Goal: Communication & Community: Participate in discussion

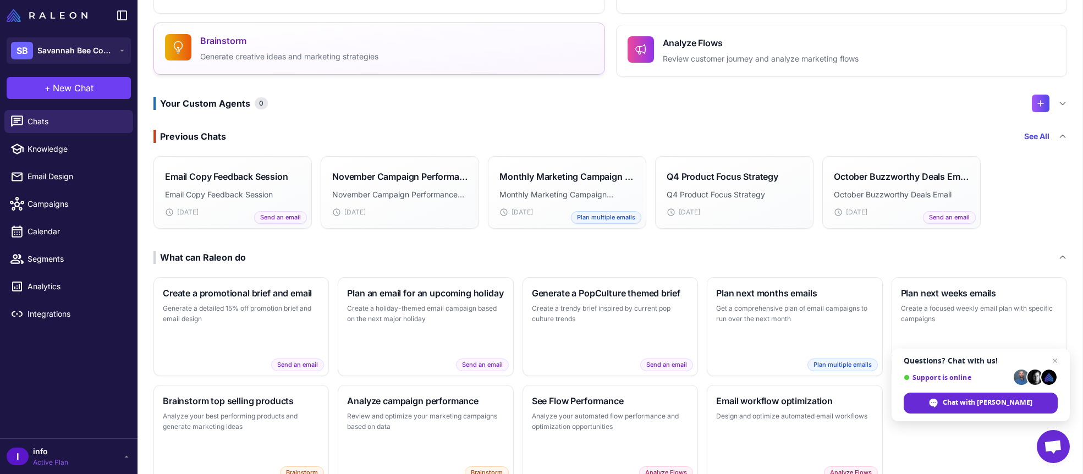
scroll to position [172, 0]
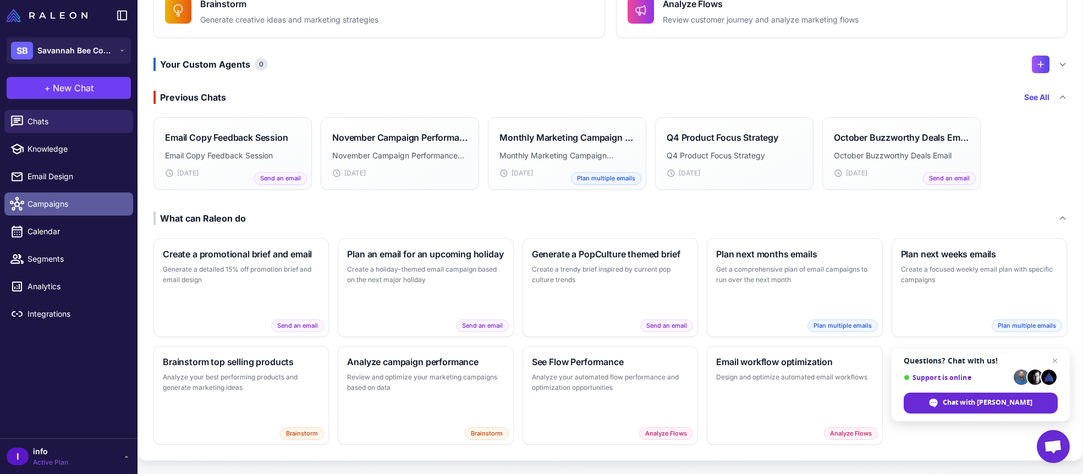
click at [61, 203] on span "Campaigns" at bounding box center [76, 204] width 97 height 12
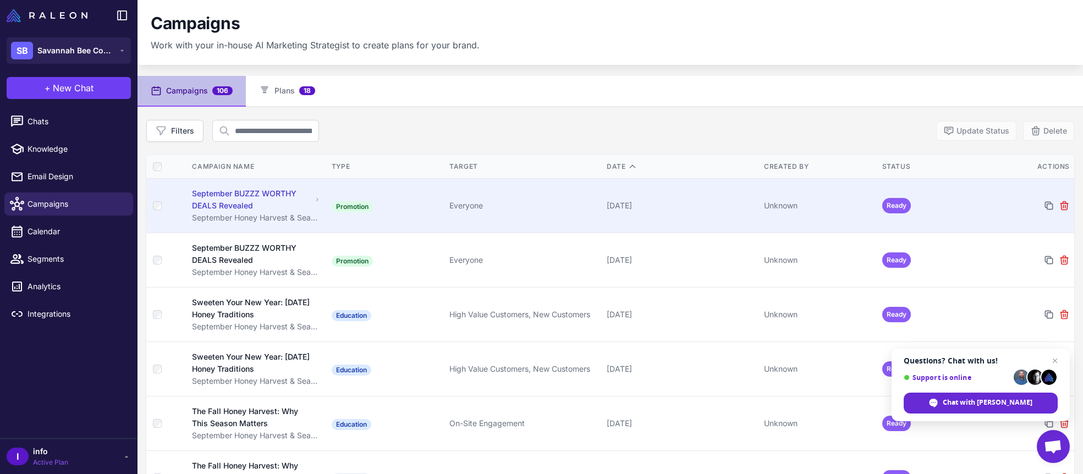
click at [393, 199] on td "Promotion" at bounding box center [386, 205] width 118 height 54
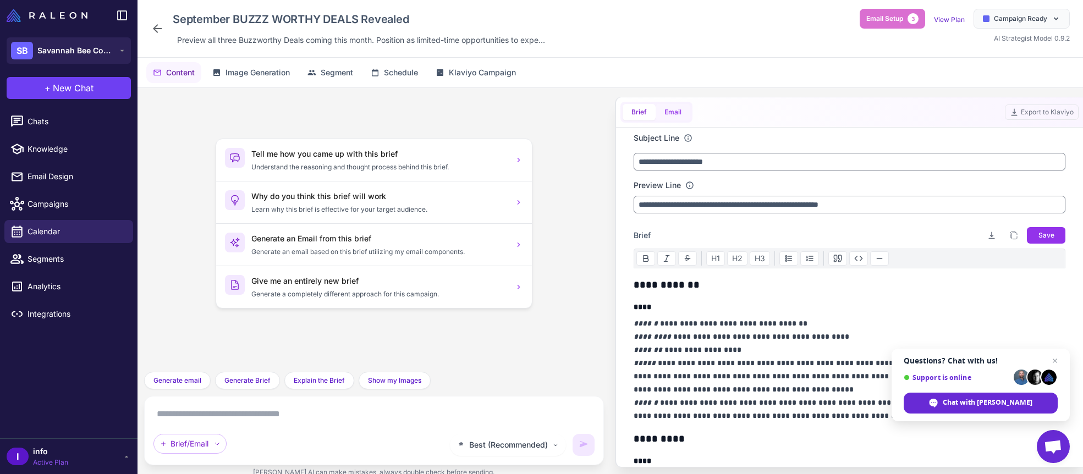
click at [666, 114] on button "Email" at bounding box center [673, 112] width 35 height 17
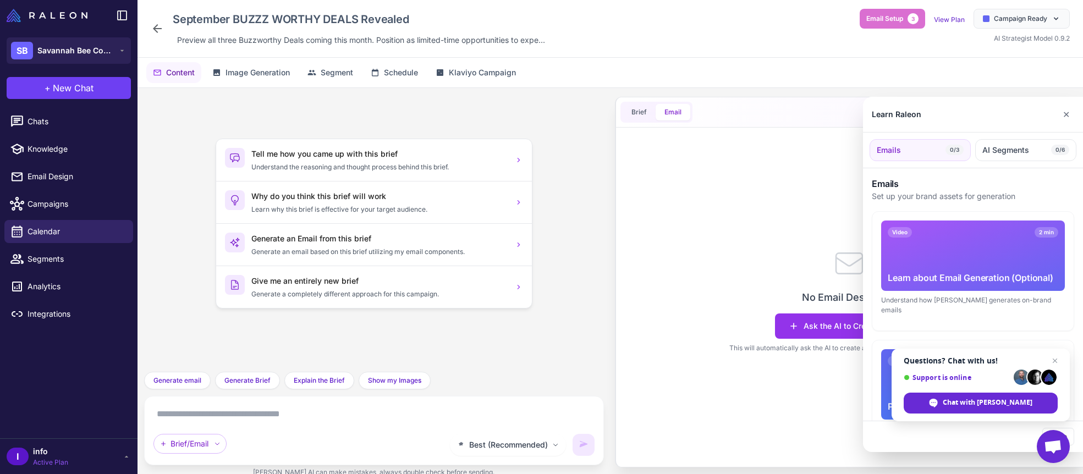
click at [643, 111] on div at bounding box center [541, 237] width 1083 height 474
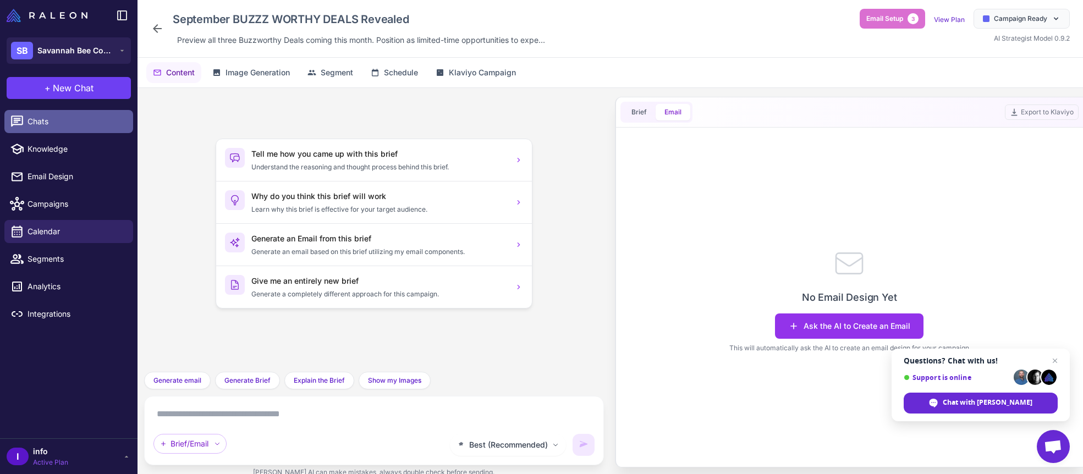
click at [71, 116] on span "Chats" at bounding box center [76, 122] width 97 height 12
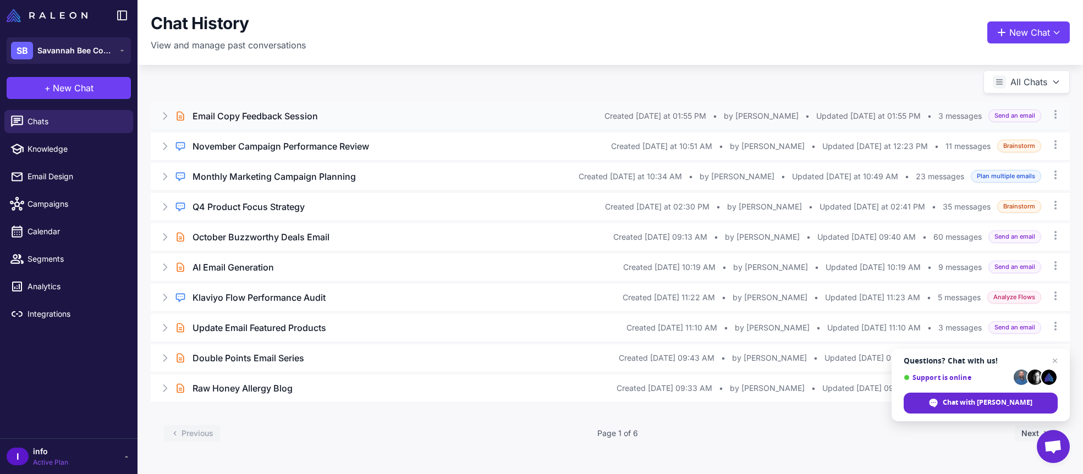
click at [323, 114] on div "Email Copy Feedback Session" at bounding box center [399, 115] width 412 height 13
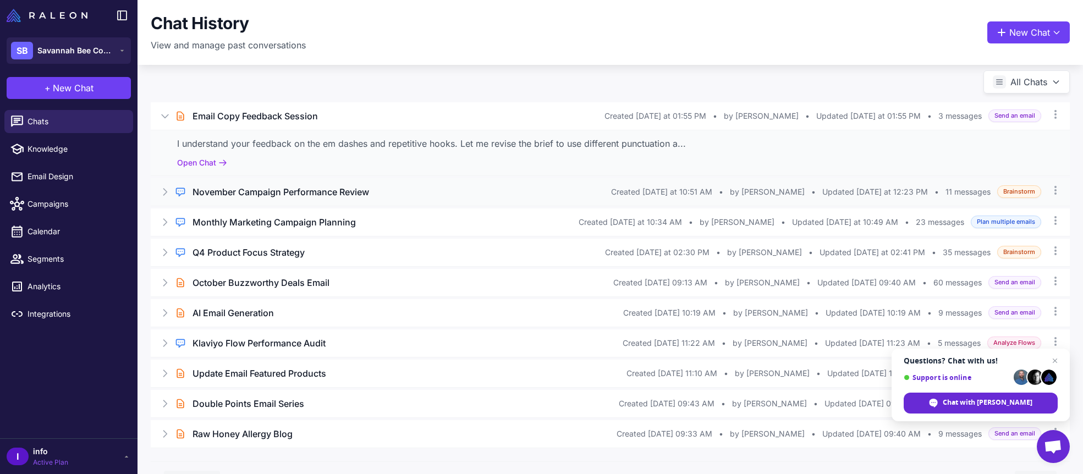
click at [257, 194] on h3 "November Campaign Performance Review" at bounding box center [281, 191] width 177 height 13
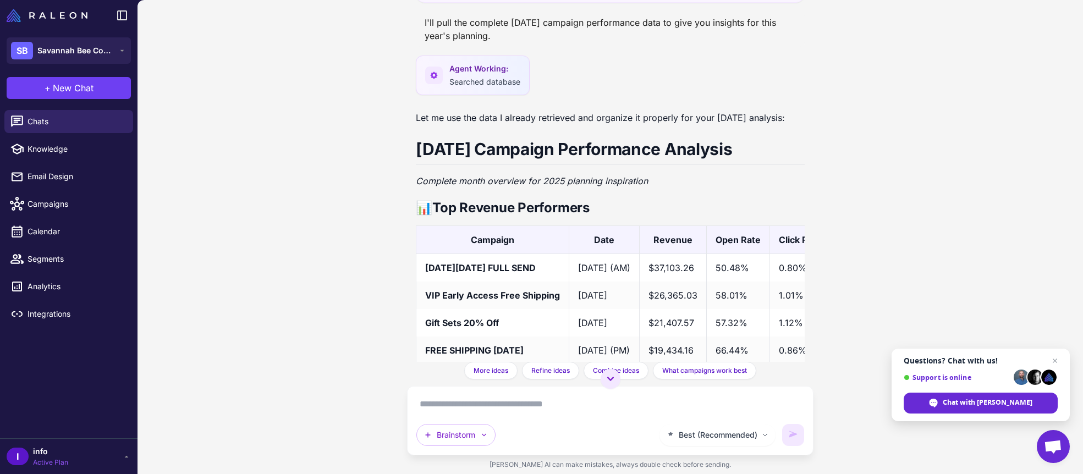
scroll to position [935, 0]
